Goal: Information Seeking & Learning: Check status

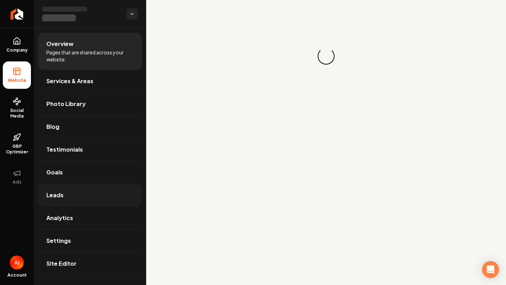
click at [86, 193] on link "Leads" at bounding box center [90, 195] width 104 height 22
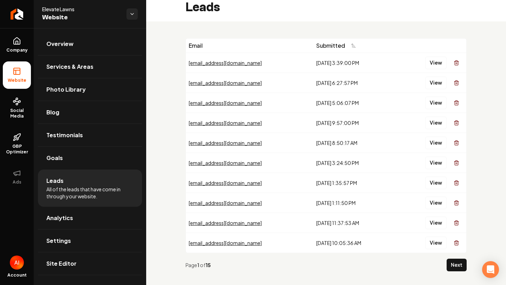
scroll to position [9, 0]
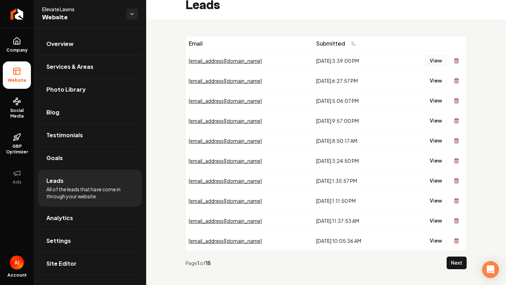
click at [433, 61] on button "View" at bounding box center [435, 60] width 21 height 13
click at [429, 83] on button "View" at bounding box center [435, 81] width 21 height 13
click at [435, 99] on button "View" at bounding box center [435, 101] width 21 height 13
click at [438, 136] on button "View" at bounding box center [435, 141] width 21 height 13
click at [438, 122] on button "View" at bounding box center [435, 121] width 21 height 13
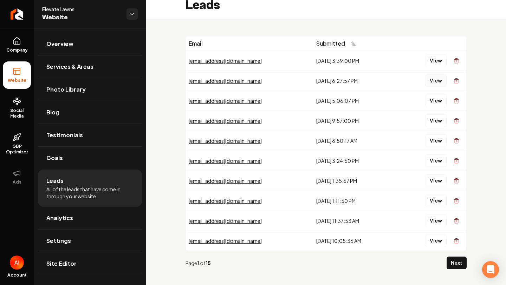
click at [435, 82] on button "View" at bounding box center [435, 81] width 21 height 13
click at [14, 121] on link "Social Media" at bounding box center [17, 108] width 28 height 33
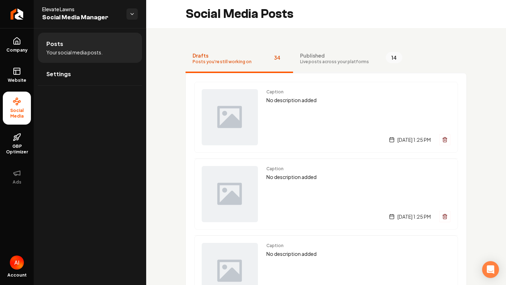
click at [386, 58] on span "14" at bounding box center [394, 57] width 17 height 11
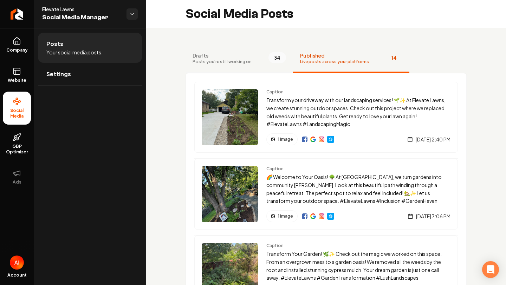
click at [254, 62] on button "Drafts Posts you're still working on 34" at bounding box center [240, 59] width 108 height 28
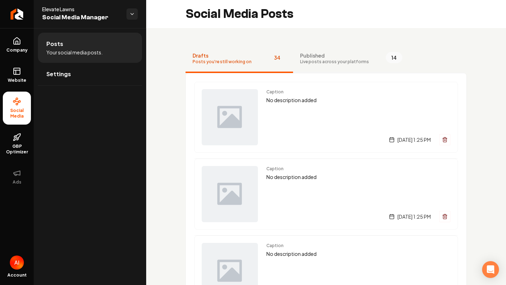
click at [296, 63] on button "Published Live posts across your platforms 14" at bounding box center [351, 59] width 116 height 28
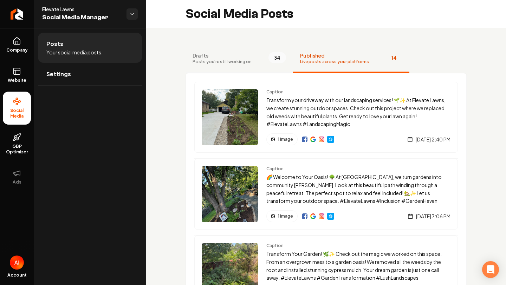
click at [250, 61] on button "Drafts Posts you're still working on 34" at bounding box center [240, 59] width 108 height 28
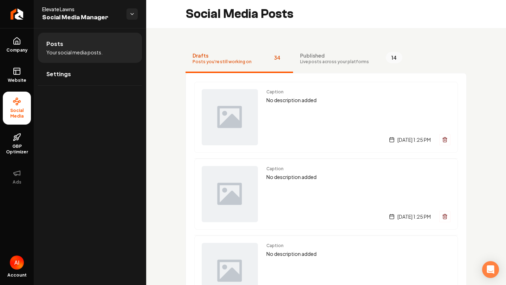
click at [284, 66] on button "Drafts Posts you're still working on 34" at bounding box center [240, 59] width 108 height 28
click at [307, 66] on button "Published Live posts across your platforms 14" at bounding box center [351, 59] width 116 height 28
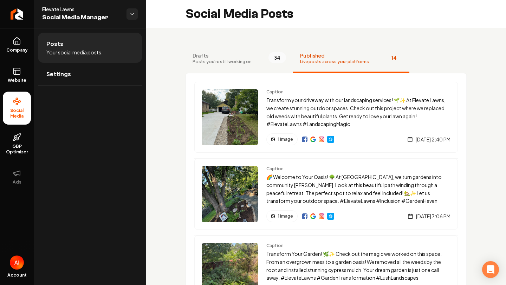
click at [33, 150] on ul "Company Website Social Media GBP Optimizer Ads" at bounding box center [17, 111] width 34 height 166
click at [22, 150] on span "GBP Optimizer" at bounding box center [17, 149] width 28 height 11
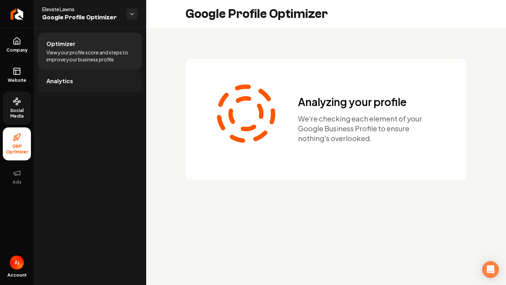
click at [90, 77] on link "Analytics" at bounding box center [90, 81] width 104 height 22
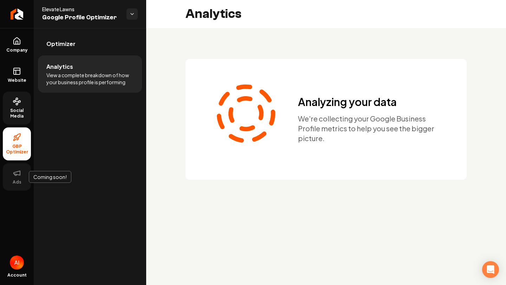
click at [20, 169] on button "Ads" at bounding box center [17, 176] width 28 height 27
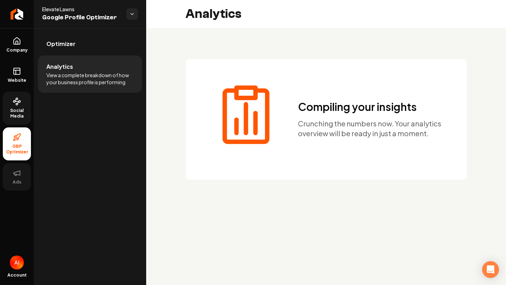
click at [17, 182] on span "Ads" at bounding box center [17, 183] width 14 height 6
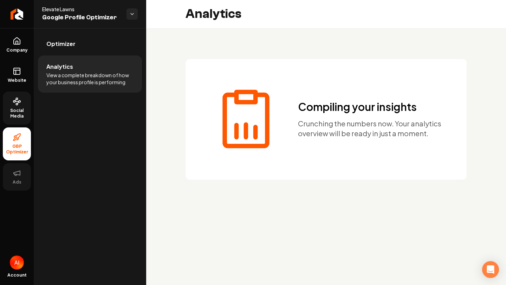
click at [17, 182] on span "Ads" at bounding box center [17, 183] width 14 height 6
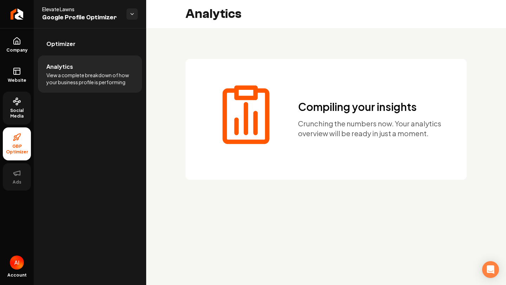
click at [17, 182] on span "Ads" at bounding box center [17, 183] width 14 height 6
click at [15, 109] on span "Social Media" at bounding box center [17, 113] width 28 height 11
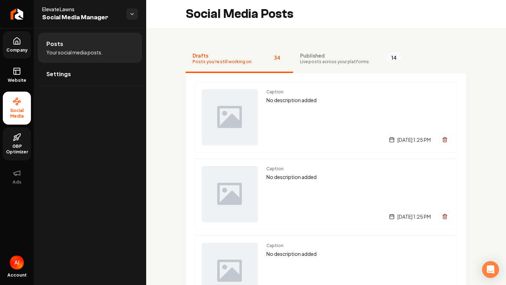
click at [14, 51] on span "Company" at bounding box center [17, 50] width 27 height 6
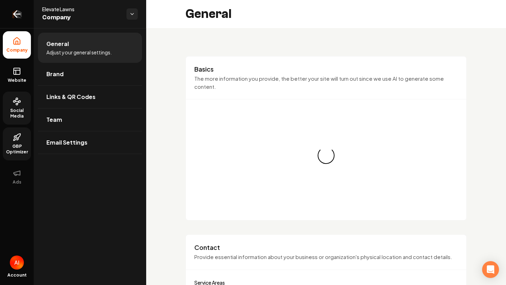
click at [17, 15] on icon "Return to dashboard" at bounding box center [16, 13] width 11 height 11
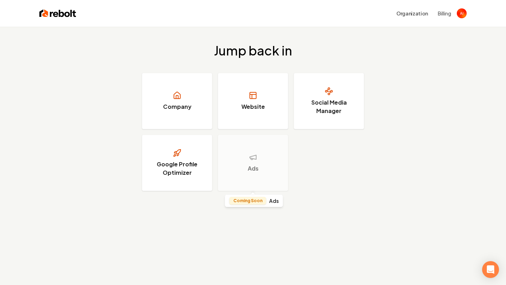
click at [271, 203] on h4 "Ads" at bounding box center [273, 201] width 9 height 5
click at [251, 201] on p "Coming Soon" at bounding box center [247, 201] width 29 height 6
click at [251, 193] on icon at bounding box center [253, 194] width 4 height 2
click at [253, 173] on div "Ads" at bounding box center [253, 163] width 70 height 56
click at [253, 195] on div "Coming Soon Ads Coming Soon Ads" at bounding box center [254, 201] width 58 height 13
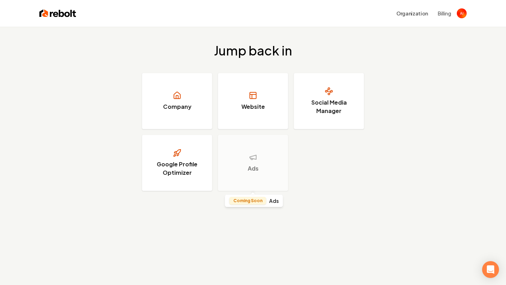
click at [253, 195] on div "Coming Soon Ads Coming Soon Ads" at bounding box center [254, 201] width 58 height 13
click at [269, 203] on h4 "Ads" at bounding box center [273, 201] width 9 height 5
click at [270, 203] on h4 "Ads" at bounding box center [273, 201] width 9 height 5
click at [270, 202] on h4 "Ads" at bounding box center [273, 201] width 9 height 5
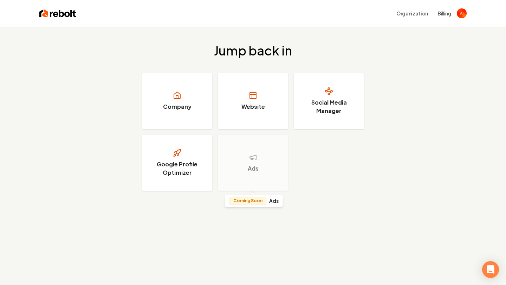
click at [270, 202] on h4 "Ads" at bounding box center [273, 201] width 9 height 5
click at [252, 202] on p "Coming Soon" at bounding box center [247, 201] width 29 height 6
click at [276, 205] on div "Coming Soon Ads" at bounding box center [253, 201] width 49 height 8
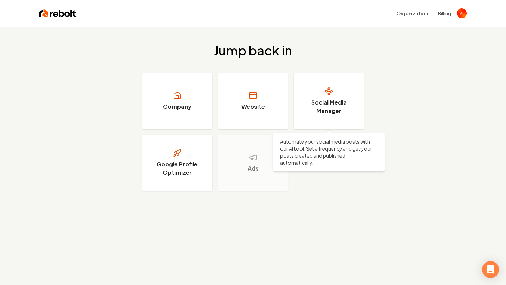
click at [323, 143] on p "Automate your social media posts with our AI tool. Set a frequency and get your…" at bounding box center [329, 152] width 98 height 28
drag, startPoint x: 302, startPoint y: 147, endPoint x: 339, endPoint y: 188, distance: 55.0
click at [336, 183] on div "Company Website Social Media Manager Automate your social media posts with our …" at bounding box center [253, 132] width 222 height 118
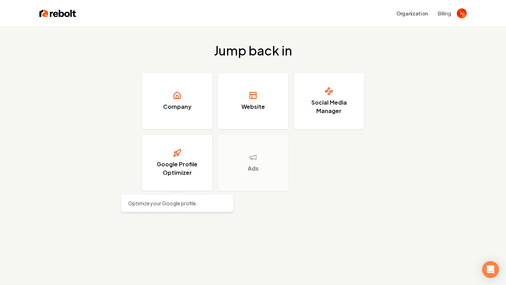
click at [118, 187] on div "Jump back in Company Website Social Media Manager Google Profile Optimizer Opti…" at bounding box center [253, 117] width 506 height 181
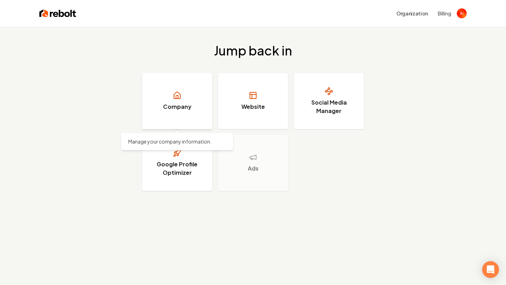
click at [179, 117] on link "Company" at bounding box center [177, 101] width 70 height 56
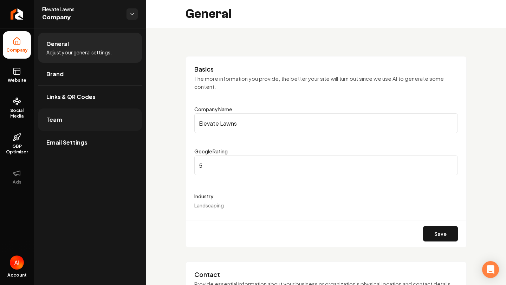
click at [121, 130] on link "Team" at bounding box center [90, 120] width 104 height 22
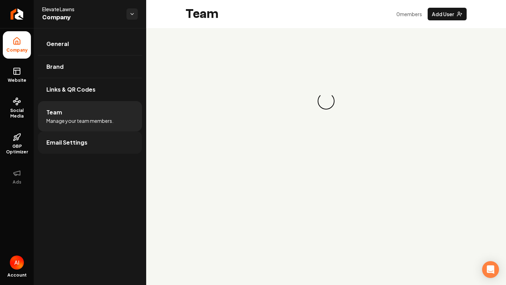
click at [119, 142] on link "Email Settings" at bounding box center [90, 142] width 104 height 22
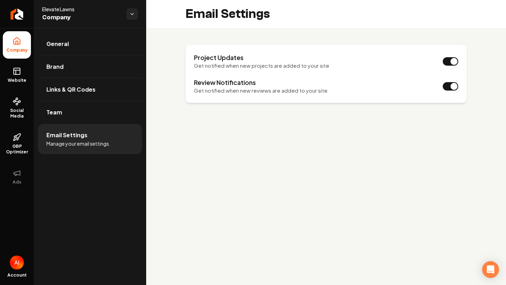
click at [116, 131] on li "Email Settings Manage your email settings." at bounding box center [90, 139] width 104 height 30
click at [113, 119] on link "Team" at bounding box center [90, 112] width 104 height 22
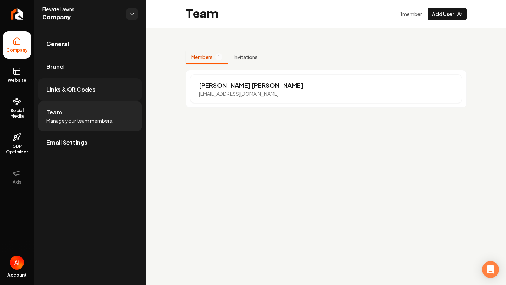
click at [104, 94] on link "Links & QR Codes" at bounding box center [90, 89] width 104 height 22
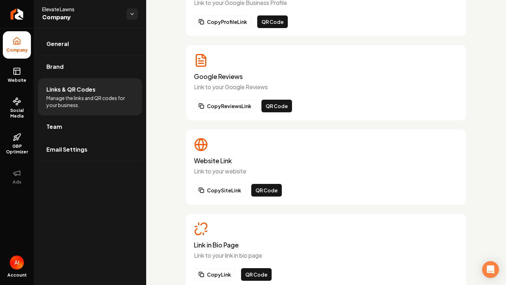
scroll to position [105, 0]
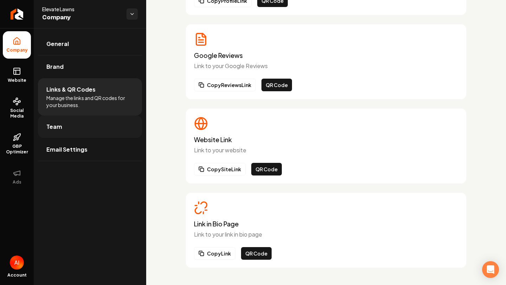
click at [118, 132] on link "Team" at bounding box center [90, 127] width 104 height 22
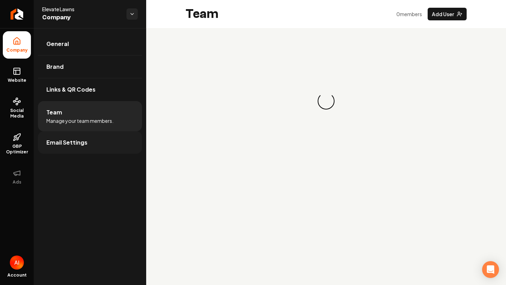
click at [111, 141] on link "Email Settings" at bounding box center [90, 142] width 104 height 22
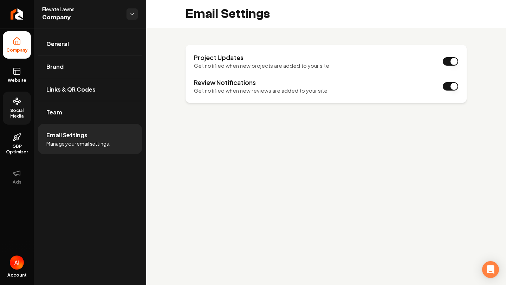
click at [27, 101] on link "Social Media" at bounding box center [17, 108] width 28 height 33
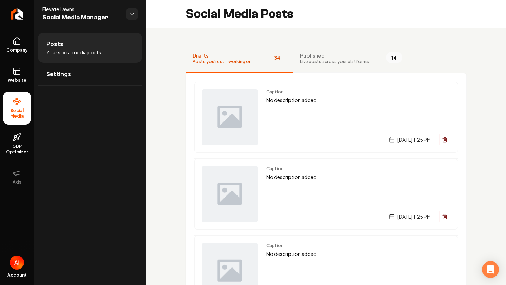
click at [342, 68] on button "Published Live posts across your platforms 14" at bounding box center [351, 59] width 116 height 28
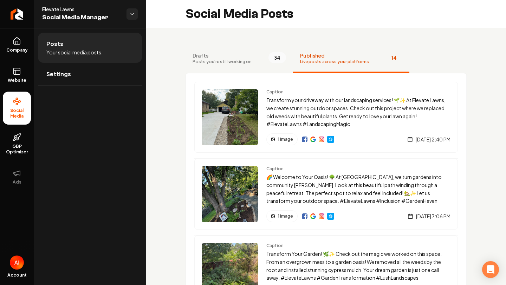
click at [398, 62] on button "Published Live posts across your platforms 14" at bounding box center [351, 59] width 116 height 28
click at [391, 56] on span "14" at bounding box center [394, 57] width 17 height 11
click at [277, 53] on span "34" at bounding box center [277, 57] width 18 height 11
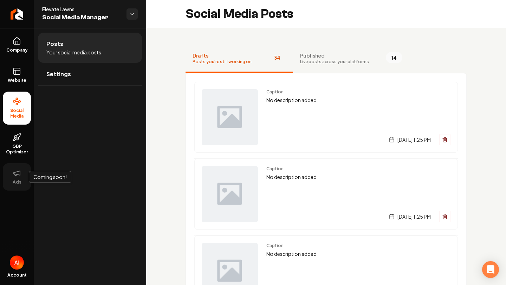
click at [6, 174] on button "Ads" at bounding box center [17, 176] width 28 height 27
click at [21, 182] on span "Ads" at bounding box center [17, 183] width 14 height 6
click at [21, 158] on link "GBP Optimizer" at bounding box center [17, 144] width 28 height 33
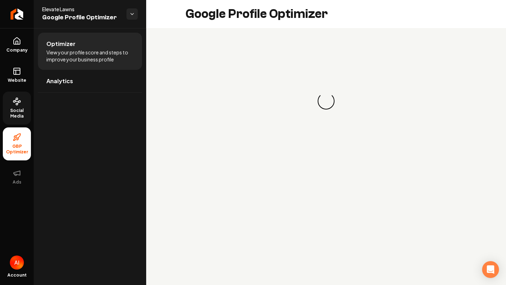
click at [19, 160] on li "GBP Optimizer" at bounding box center [17, 144] width 28 height 33
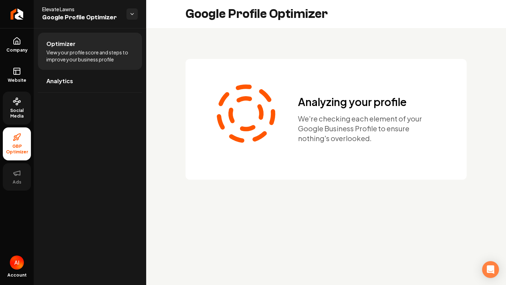
click at [19, 177] on icon at bounding box center [17, 173] width 8 height 8
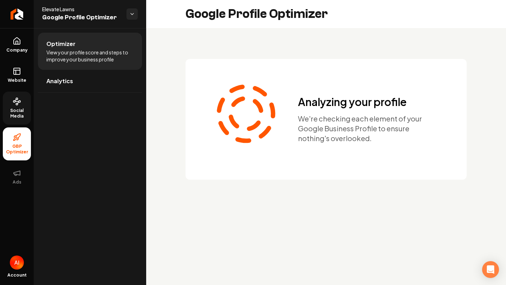
click at [18, 153] on span "GBP Optimizer" at bounding box center [17, 149] width 28 height 11
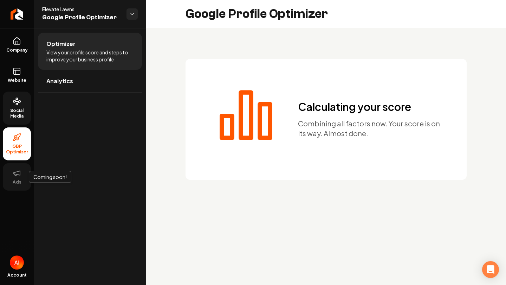
click at [18, 165] on button "Ads" at bounding box center [17, 176] width 28 height 27
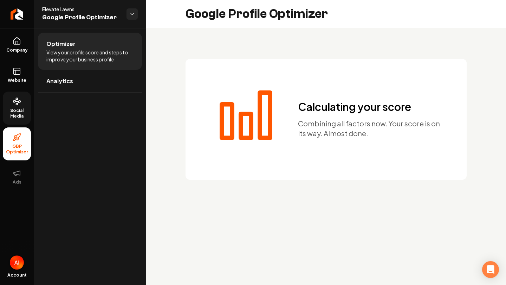
click at [16, 265] on img "Open user button" at bounding box center [17, 263] width 14 height 14
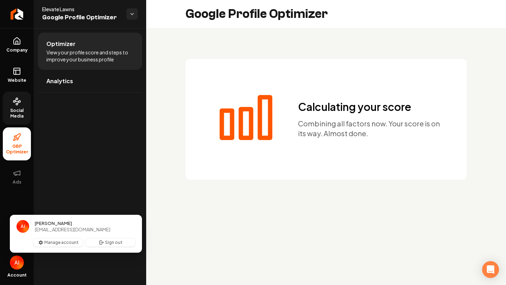
click at [16, 265] on img "Close user button" at bounding box center [17, 263] width 14 height 14
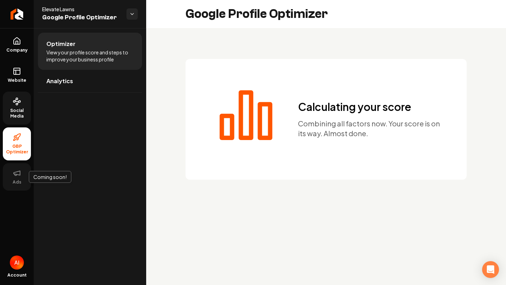
click at [12, 182] on span "Ads" at bounding box center [17, 183] width 14 height 6
click at [14, 157] on li "GBP Optimizer" at bounding box center [17, 144] width 28 height 33
click at [16, 112] on span "Social Media" at bounding box center [17, 113] width 28 height 11
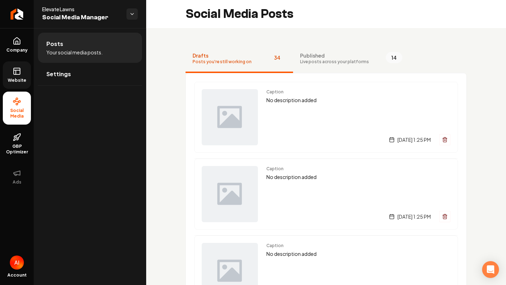
click at [18, 87] on link "Website" at bounding box center [17, 74] width 28 height 27
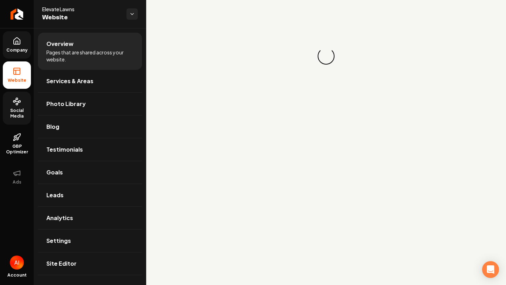
click at [15, 53] on link "Company" at bounding box center [17, 44] width 28 height 27
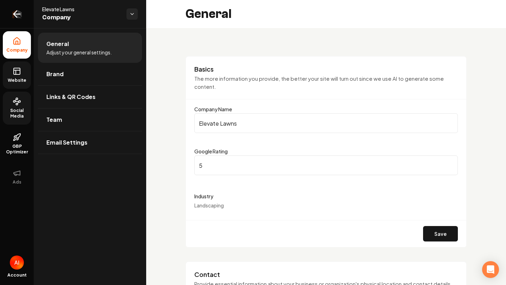
click at [18, 12] on icon "Return to dashboard" at bounding box center [16, 13] width 11 height 11
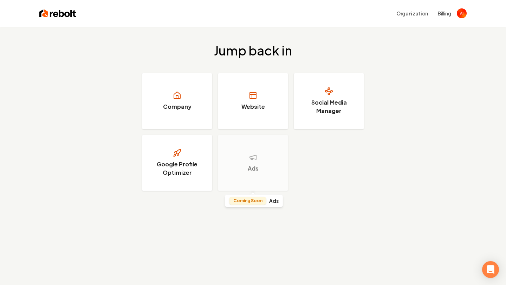
click at [271, 154] on div "Ads" at bounding box center [253, 163] width 70 height 56
click at [199, 174] on h3 "Google Profile Optimizer" at bounding box center [177, 168] width 53 height 17
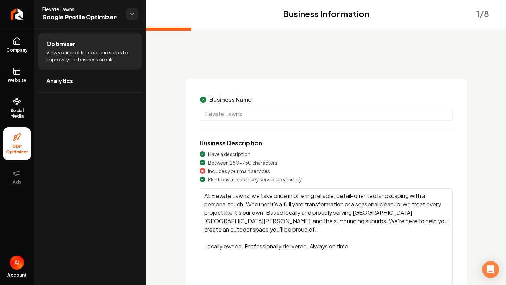
click at [234, 170] on span "Includes your main services" at bounding box center [239, 171] width 62 height 7
click at [238, 193] on textarea "At Elevate Lawns, we take pride in offering reliable, detail-oriented landscapi…" at bounding box center [326, 239] width 253 height 101
click at [238, 201] on textarea "At Elevate Lawns, we take pride in offering reliable, detail-oriented landscapi…" at bounding box center [326, 239] width 253 height 101
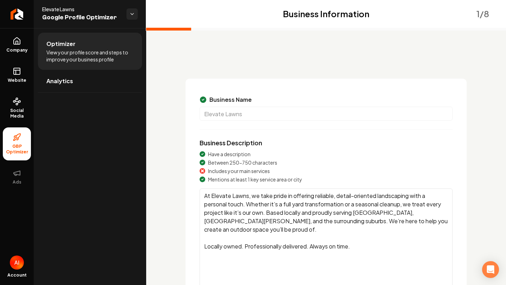
click at [238, 201] on textarea "At Elevate Lawns, we take pride in offering reliable, detail-oriented landscapi…" at bounding box center [326, 239] width 253 height 101
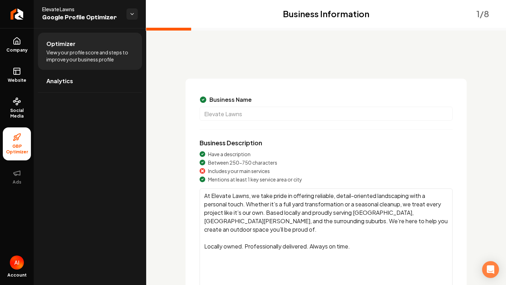
click at [238, 201] on textarea "At Elevate Lawns, we take pride in offering reliable, detail-oriented landscapi…" at bounding box center [326, 239] width 253 height 101
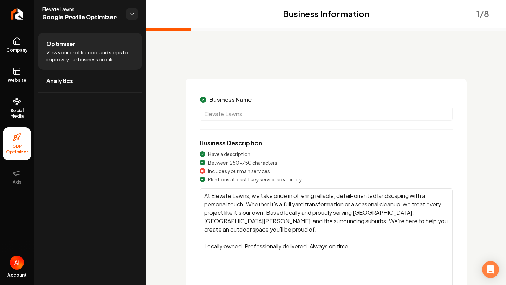
click at [238, 201] on textarea "At Elevate Lawns, we take pride in offering reliable, detail-oriented landscapi…" at bounding box center [326, 239] width 253 height 101
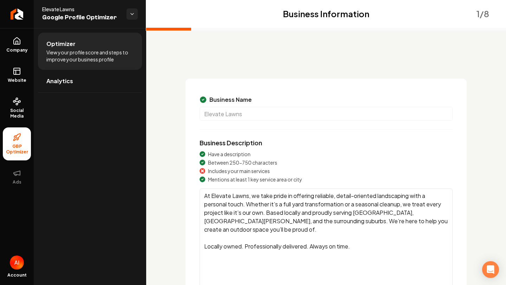
click at [238, 201] on textarea "At Elevate Lawns, we take pride in offering reliable, detail-oriented landscapi…" at bounding box center [326, 239] width 253 height 101
click at [235, 172] on span "Includes your main services" at bounding box center [239, 171] width 62 height 7
click at [228, 168] on span "Includes your main services" at bounding box center [239, 171] width 62 height 7
click at [227, 168] on span "Includes your main services" at bounding box center [239, 171] width 62 height 7
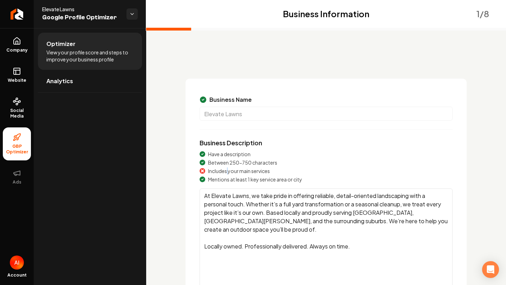
click at [227, 168] on span "Includes your main services" at bounding box center [239, 171] width 62 height 7
click at [207, 170] on div "Includes your main services" at bounding box center [326, 171] width 253 height 7
drag, startPoint x: 207, startPoint y: 170, endPoint x: 254, endPoint y: 179, distance: 48.7
click at [252, 179] on div "Have a description Between 250-750 characters Includes your main services Menti…" at bounding box center [326, 167] width 253 height 32
click at [254, 181] on span "Mentions at least 1 key service area or city" at bounding box center [255, 179] width 94 height 7
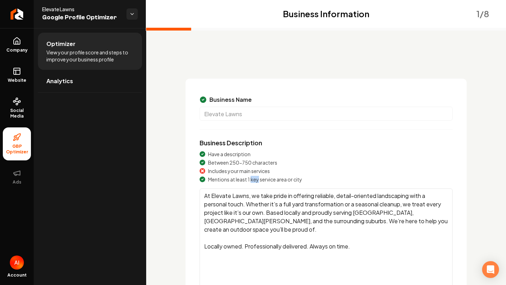
click at [254, 181] on span "Mentions at least 1 key service area or city" at bounding box center [255, 179] width 94 height 7
click at [254, 188] on div "Have a description Between 250-750 characters Includes your main services Menti…" at bounding box center [326, 225] width 253 height 149
click at [253, 188] on div "Have a description Between 250-750 characters Includes your main services Menti…" at bounding box center [326, 225] width 253 height 149
click at [224, 149] on div "Business Description Have a description Between 250-750 characters Includes you…" at bounding box center [326, 219] width 253 height 162
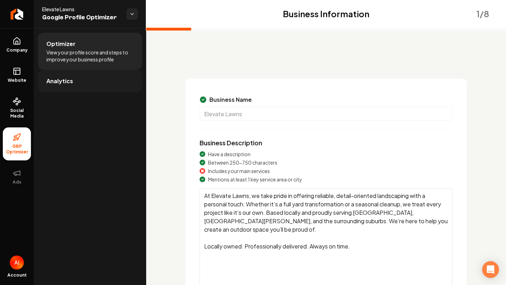
click at [126, 86] on link "Analytics" at bounding box center [90, 81] width 104 height 22
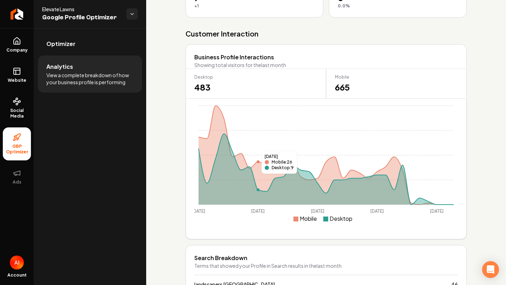
scroll to position [260, 0]
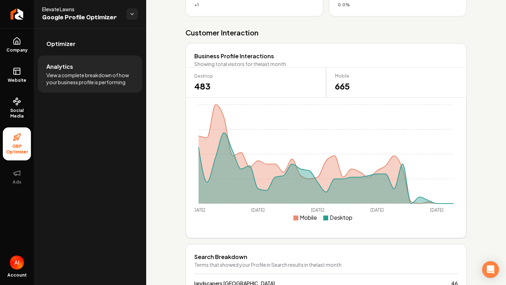
click at [342, 89] on span "665" at bounding box center [396, 85] width 123 height 11
click at [272, 87] on span "483" at bounding box center [255, 85] width 123 height 11
click at [254, 158] on icon "[DATE] Sep [DATE] Sep [DATE] 3" at bounding box center [326, 168] width 264 height 141
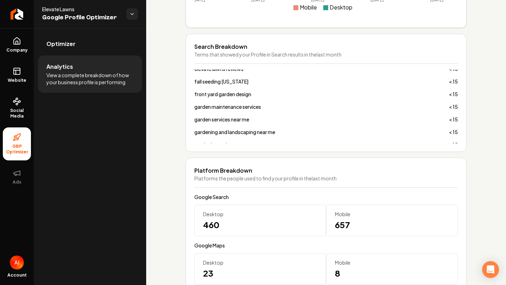
scroll to position [496, 0]
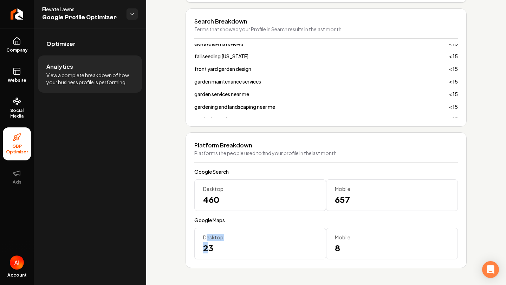
drag, startPoint x: 209, startPoint y: 251, endPoint x: 205, endPoint y: 234, distance: 18.0
click at [205, 234] on div "Desktop 23" at bounding box center [260, 244] width 132 height 32
click at [205, 233] on div "Desktop 23" at bounding box center [260, 244] width 132 height 32
drag, startPoint x: 346, startPoint y: 245, endPoint x: 228, endPoint y: 180, distance: 134.8
click at [228, 180] on div "Google Search Desktop 460 Mobile 657 Google Maps Desktop 23 Mobile 8" at bounding box center [326, 213] width 264 height 91
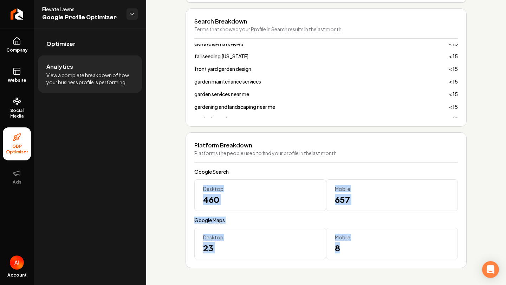
click at [228, 180] on div "Desktop 460" at bounding box center [260, 196] width 132 height 32
drag, startPoint x: 203, startPoint y: 186, endPoint x: 331, endPoint y: 250, distance: 143.0
click at [330, 249] on div "Google Search Desktop 460 Mobile 657 Google Maps Desktop 23 Mobile 8" at bounding box center [326, 213] width 264 height 91
click at [341, 247] on span "8" at bounding box center [392, 247] width 114 height 11
drag, startPoint x: 341, startPoint y: 247, endPoint x: 203, endPoint y: 182, distance: 152.2
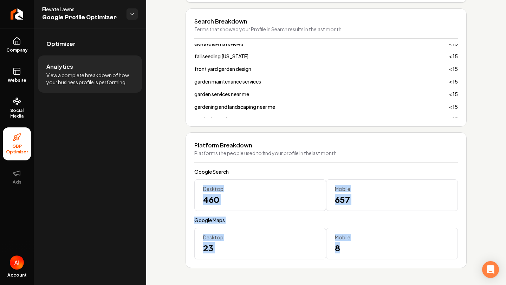
click at [203, 183] on div "Google Search Desktop 460 Mobile 657 Google Maps Desktop 23 Mobile 8" at bounding box center [326, 213] width 264 height 91
click at [203, 182] on div "Desktop 460" at bounding box center [260, 196] width 132 height 32
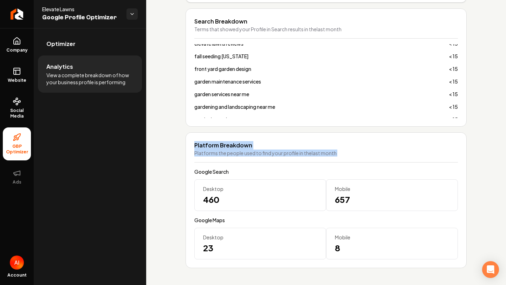
drag, startPoint x: 188, startPoint y: 140, endPoint x: 237, endPoint y: 169, distance: 56.9
click at [236, 169] on div "Platform Breakdown Platforms the people used to find your profile in the last m…" at bounding box center [326, 200] width 281 height 136
click at [237, 169] on span "Google Search" at bounding box center [326, 171] width 264 height 7
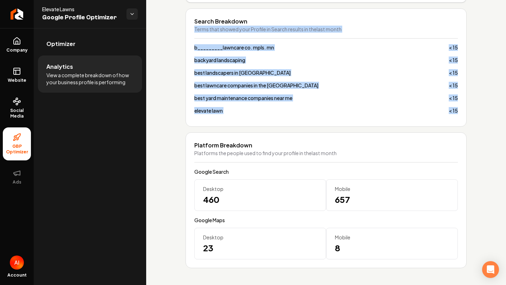
scroll to position [0, 0]
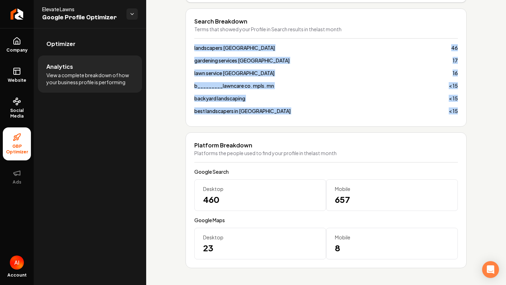
drag, startPoint x: 257, startPoint y: 111, endPoint x: 188, endPoint y: 38, distance: 100.7
click at [188, 38] on div "Search Breakdown Terms that showed your Profile in Search results in the last m…" at bounding box center [326, 67] width 281 height 118
